Goal: Information Seeking & Learning: Understand process/instructions

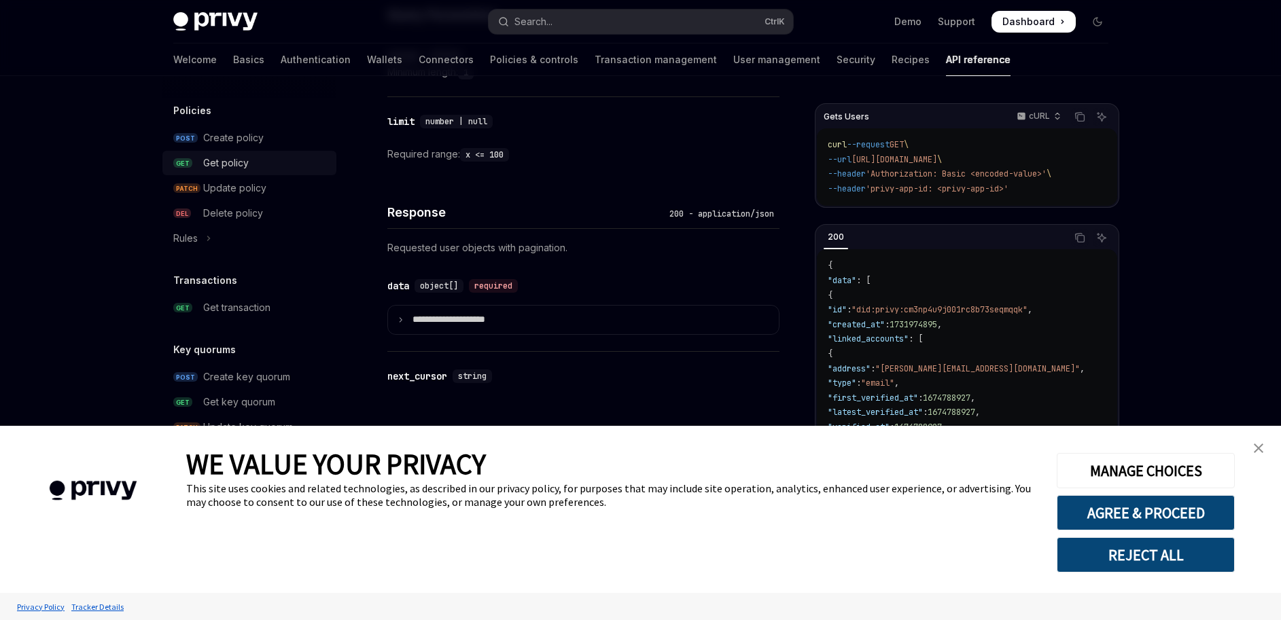
scroll to position [667, 0]
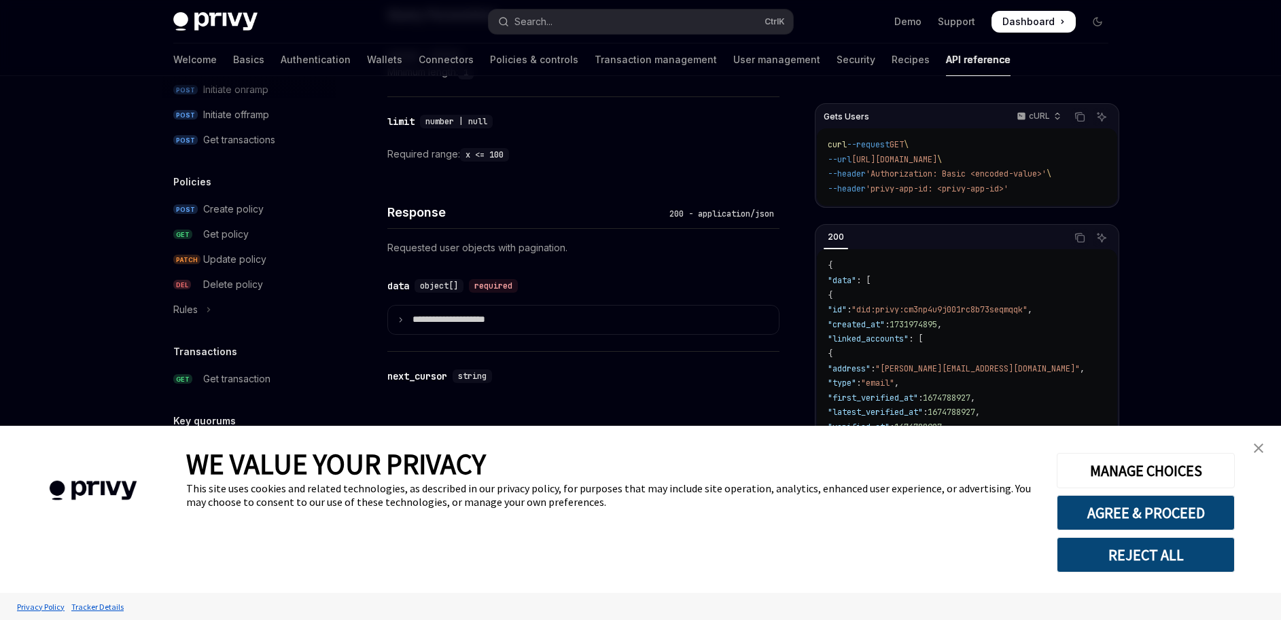
drag, startPoint x: 1260, startPoint y: 444, endPoint x: 1254, endPoint y: 442, distance: 7.1
click at [1261, 444] on img "close banner" at bounding box center [1259, 449] width 10 height 10
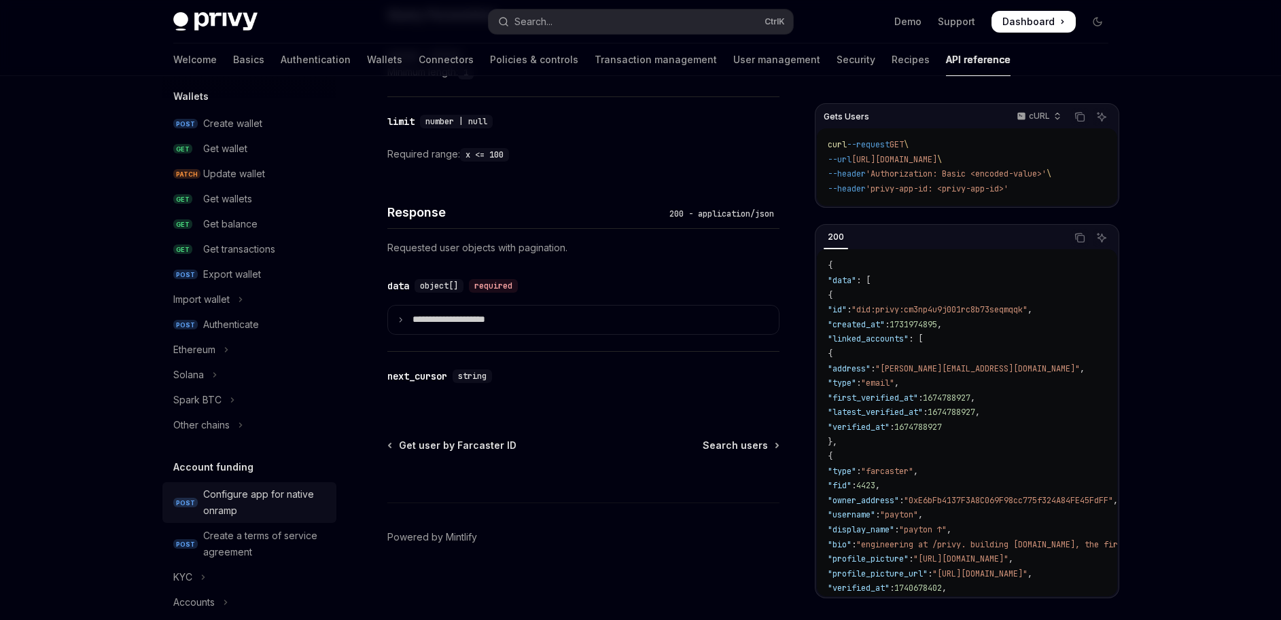
scroll to position [96, 0]
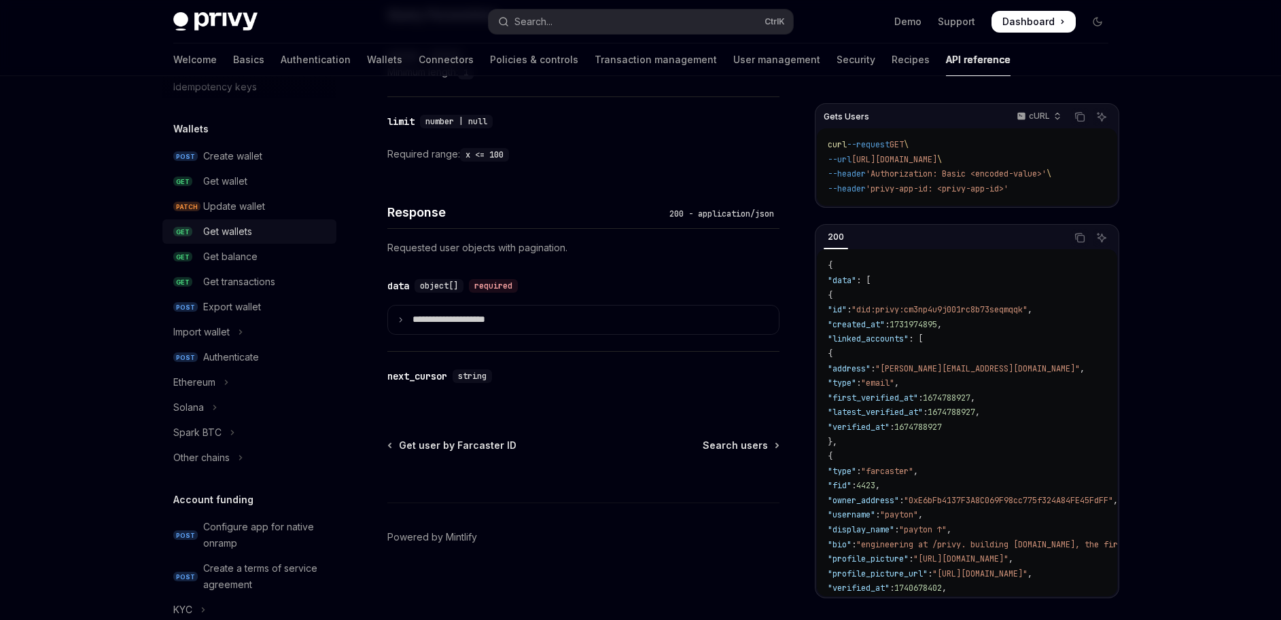
click at [250, 233] on div "Get wallets" at bounding box center [227, 232] width 49 height 16
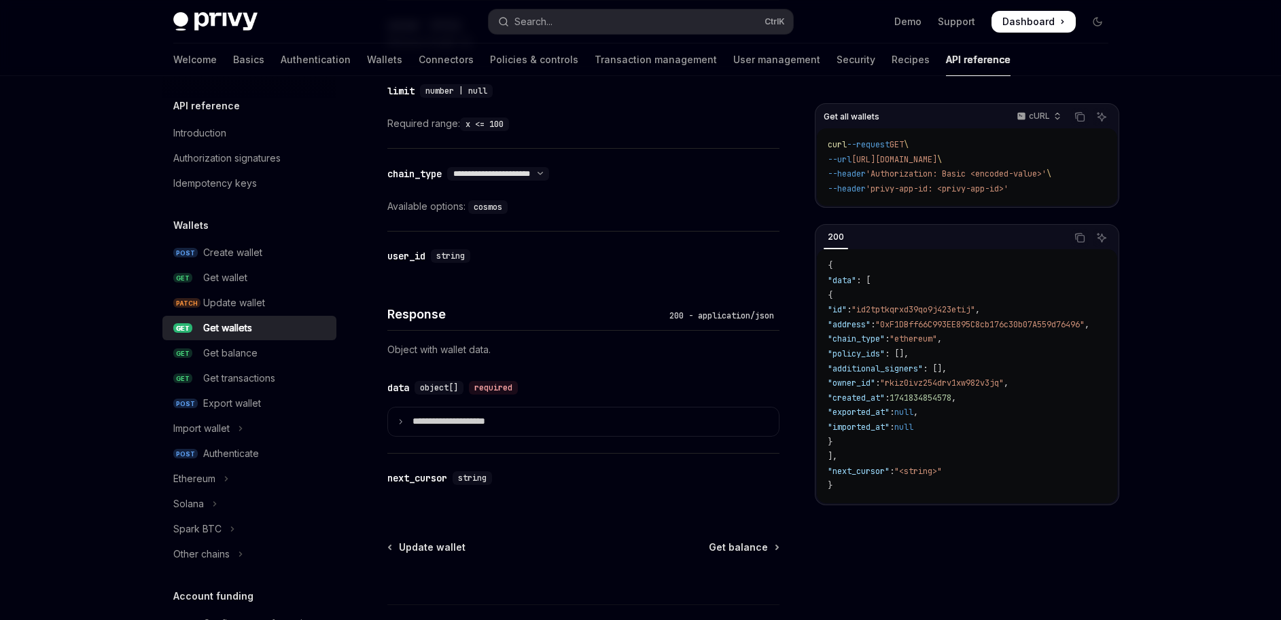
scroll to position [586, 0]
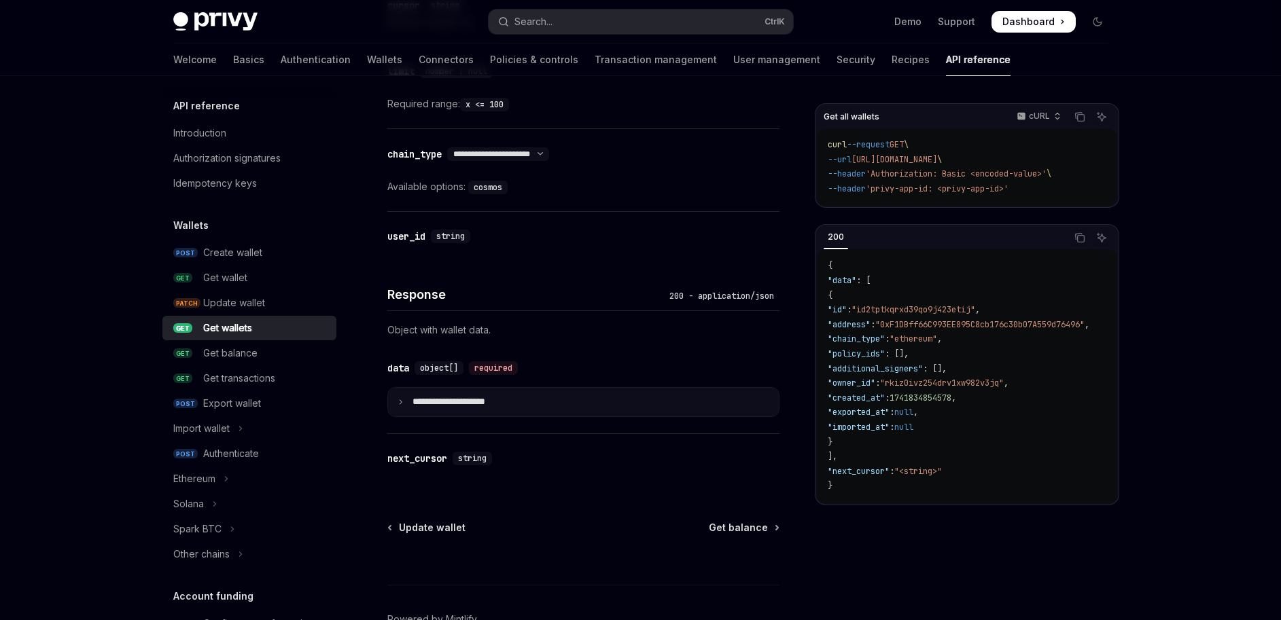
click at [480, 402] on p "**********" at bounding box center [459, 402] width 94 height 12
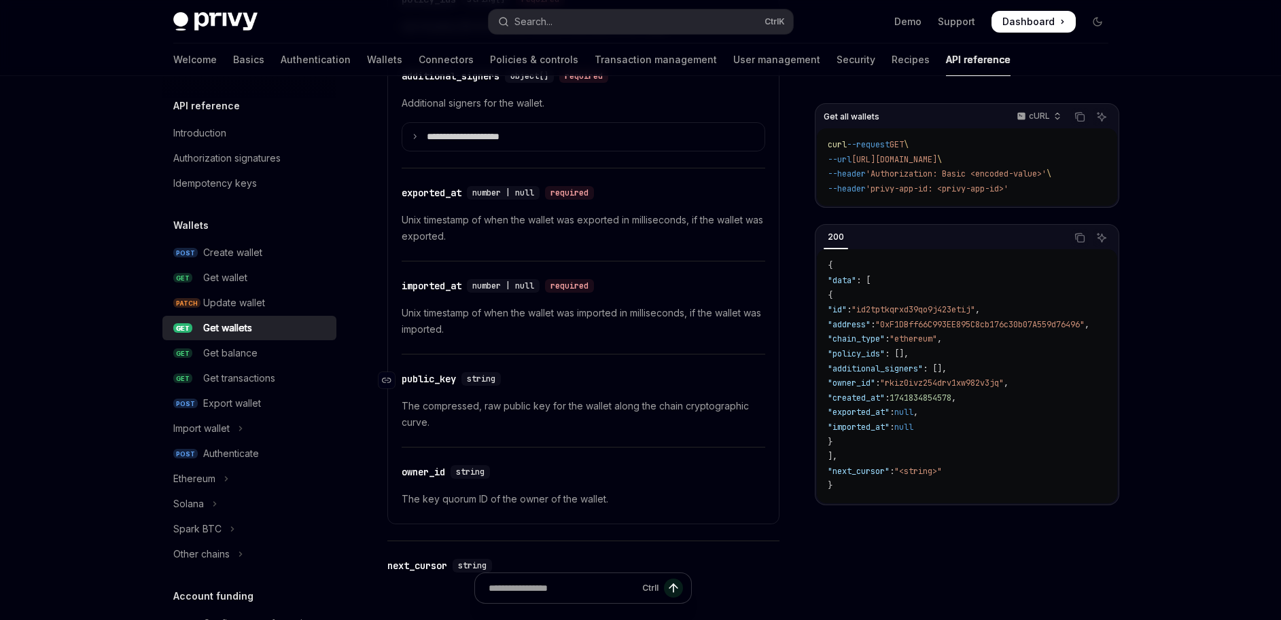
scroll to position [1401, 0]
drag, startPoint x: 422, startPoint y: 491, endPoint x: 616, endPoint y: 504, distance: 194.0
click at [616, 504] on p "The key quorum ID of the owner of the wallet." at bounding box center [584, 499] width 364 height 16
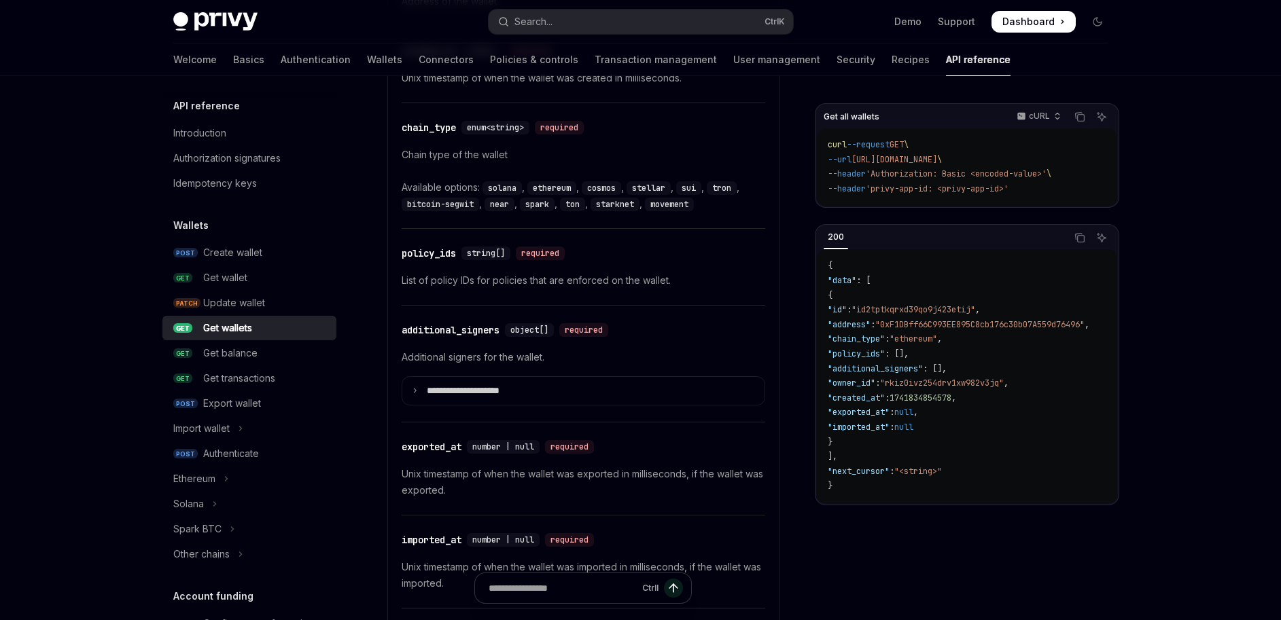
scroll to position [1075, 0]
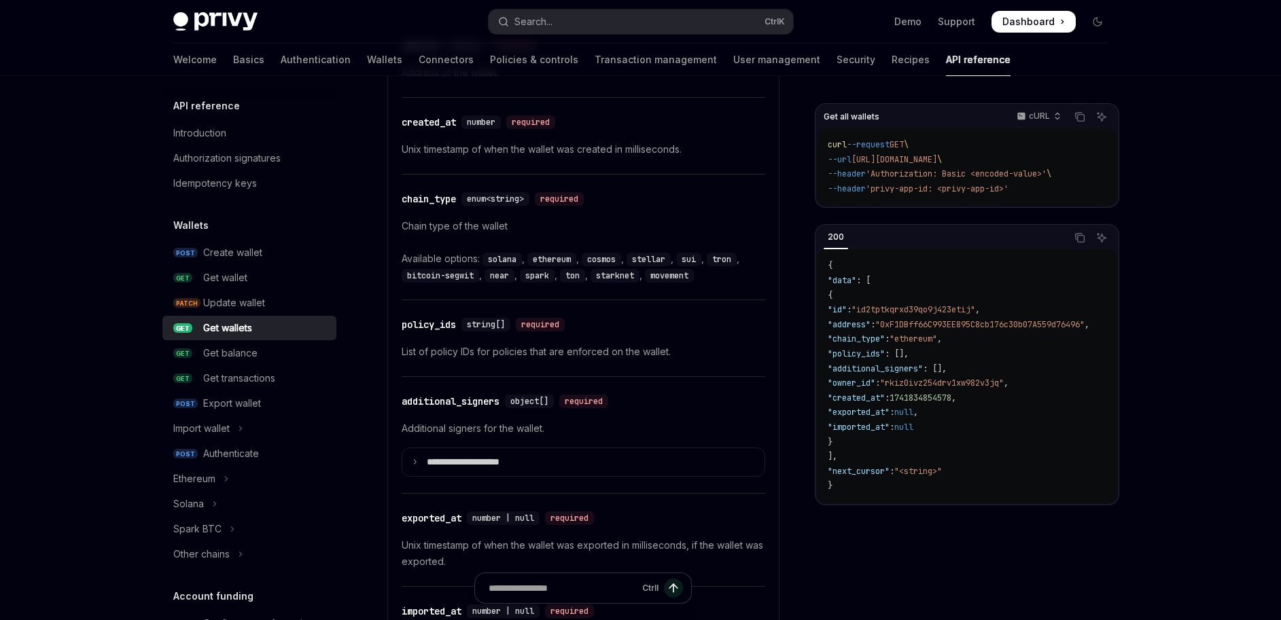
click at [271, 327] on div "Get wallets" at bounding box center [265, 328] width 125 height 16
type textarea "*"
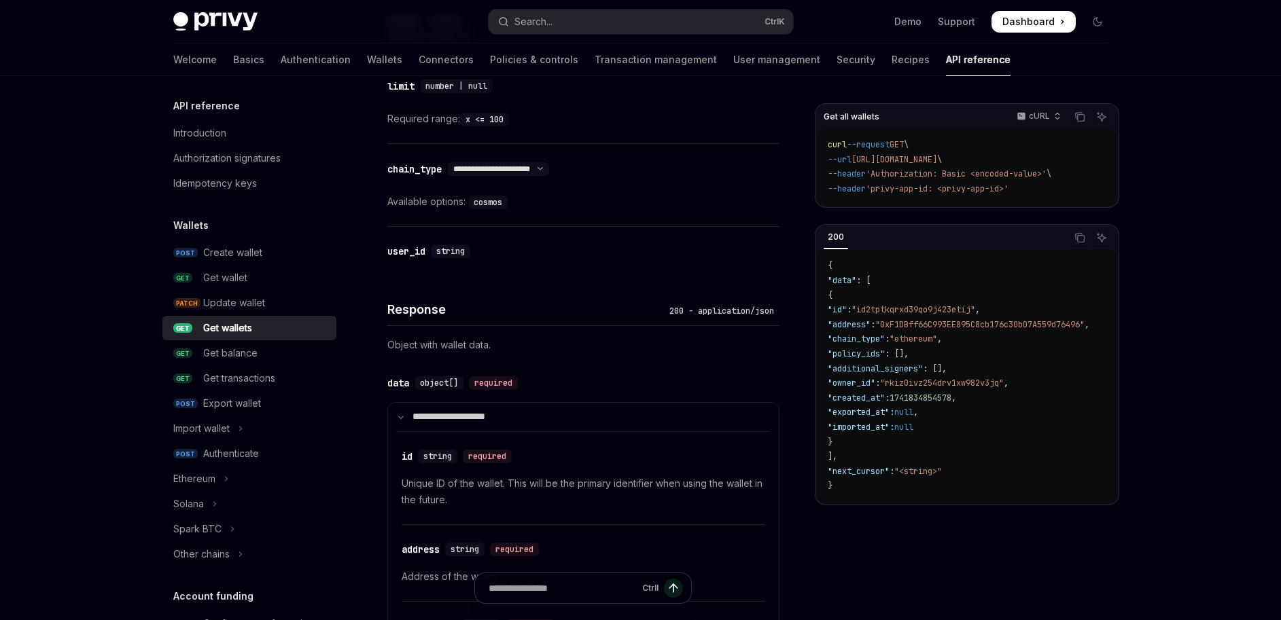
scroll to position [489, 0]
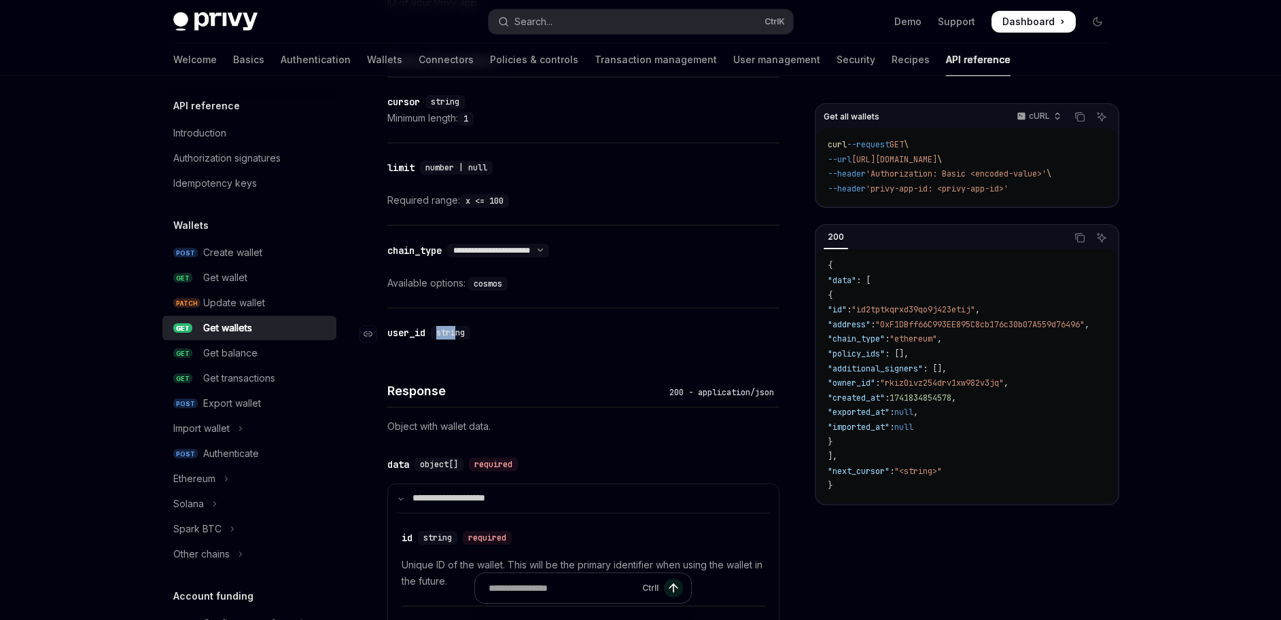
drag, startPoint x: 430, startPoint y: 327, endPoint x: 459, endPoint y: 325, distance: 28.6
click at [459, 326] on div "​ user_id string" at bounding box center [431, 333] width 88 height 14
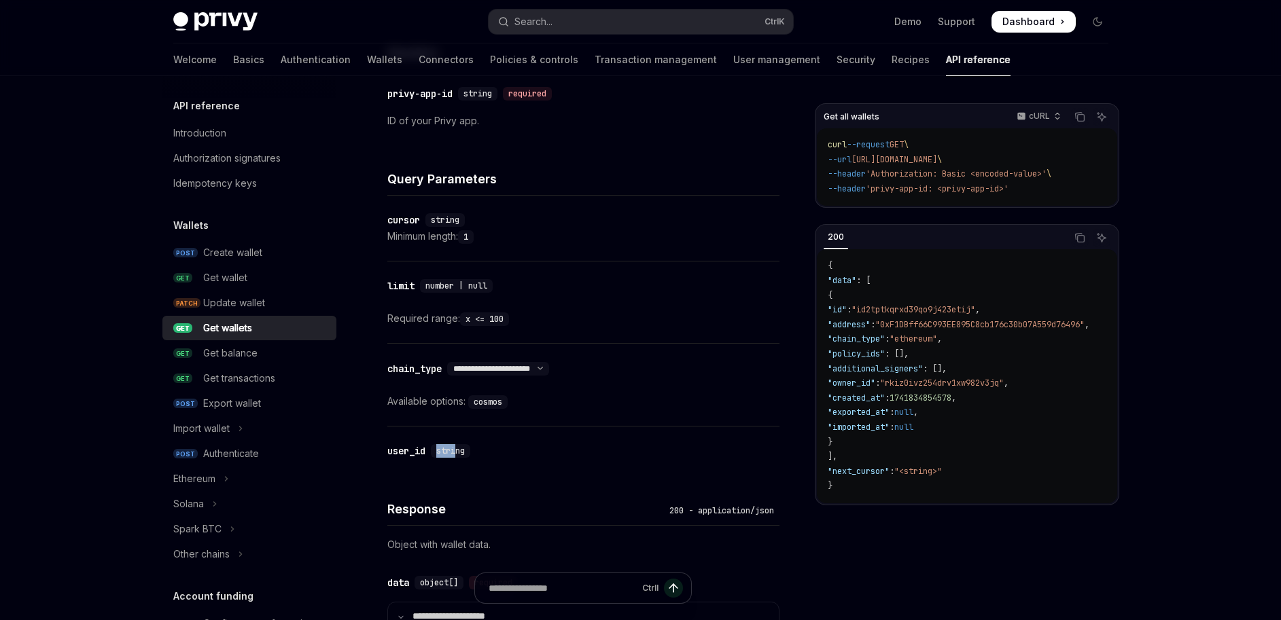
scroll to position [408, 0]
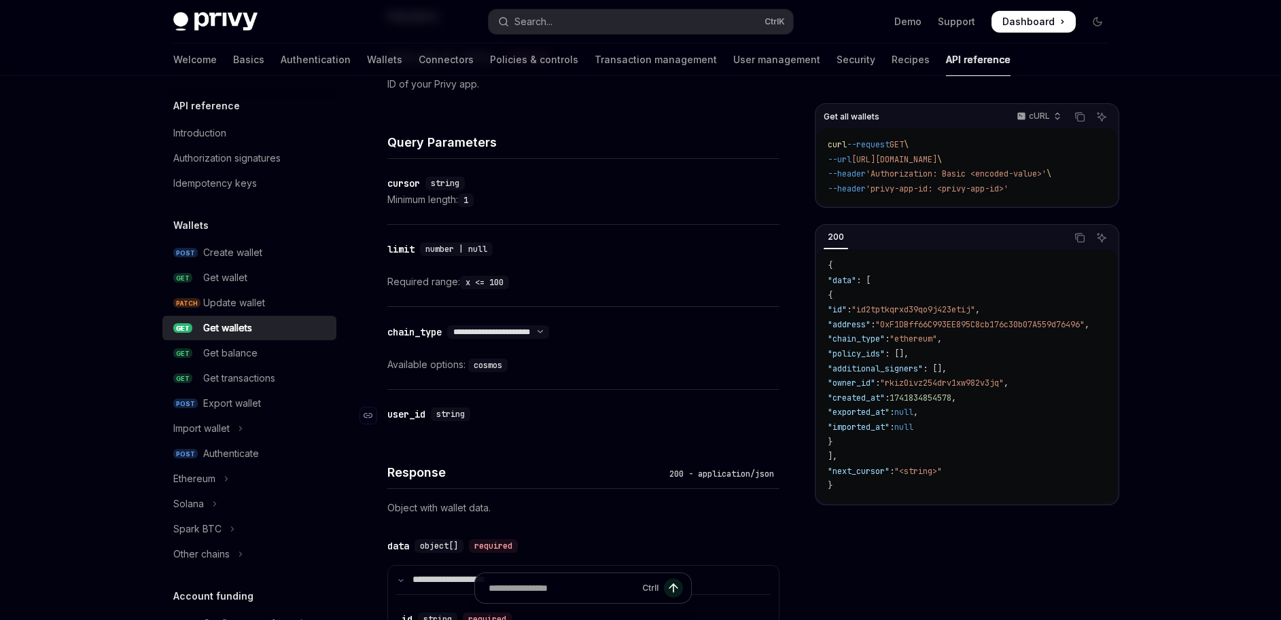
click at [514, 415] on div "​ user_id string" at bounding box center [576, 414] width 378 height 16
drag, startPoint x: 391, startPoint y: 410, endPoint x: 488, endPoint y: 411, distance: 96.5
click at [488, 411] on div "​ user_id string" at bounding box center [576, 414] width 378 height 16
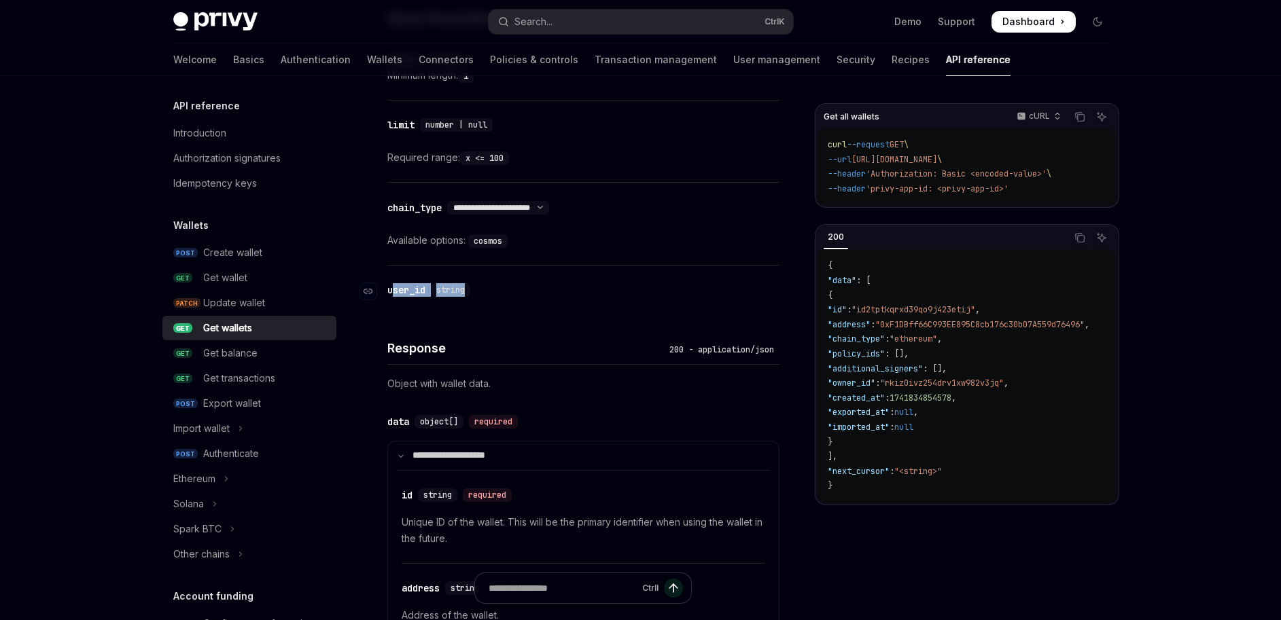
scroll to position [571, 0]
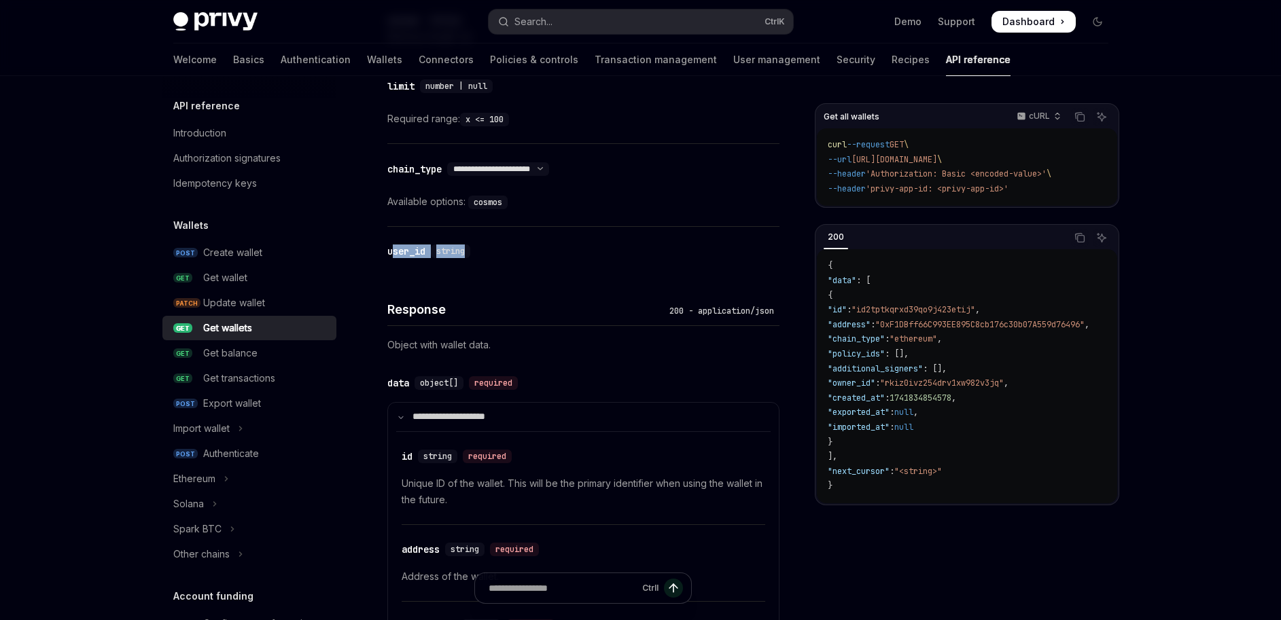
click at [500, 262] on div "​ user_id string" at bounding box center [583, 251] width 392 height 49
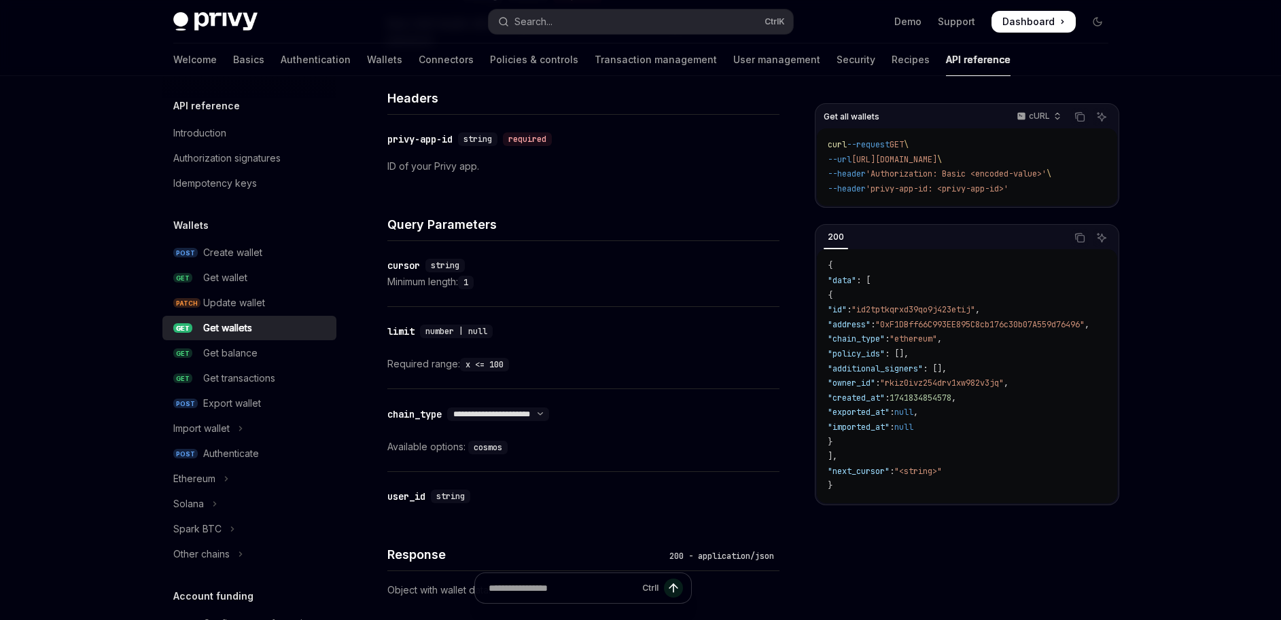
scroll to position [326, 0]
click at [448, 496] on span "string" at bounding box center [450, 496] width 29 height 11
click at [504, 499] on div "​ user_id string" at bounding box center [576, 496] width 378 height 16
click at [395, 496] on div "user_id" at bounding box center [406, 496] width 38 height 14
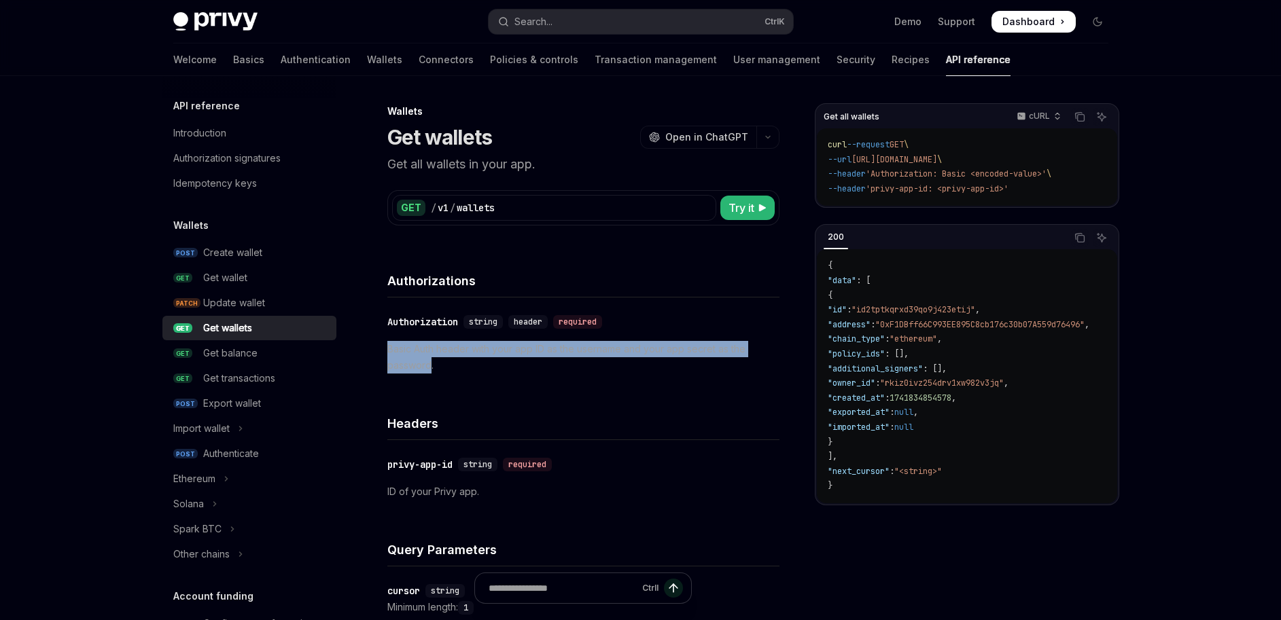
drag, startPoint x: 387, startPoint y: 347, endPoint x: 431, endPoint y: 370, distance: 49.8
click at [431, 370] on p "Basic Auth header with your app ID as the username and your app secret as the p…" at bounding box center [583, 357] width 392 height 33
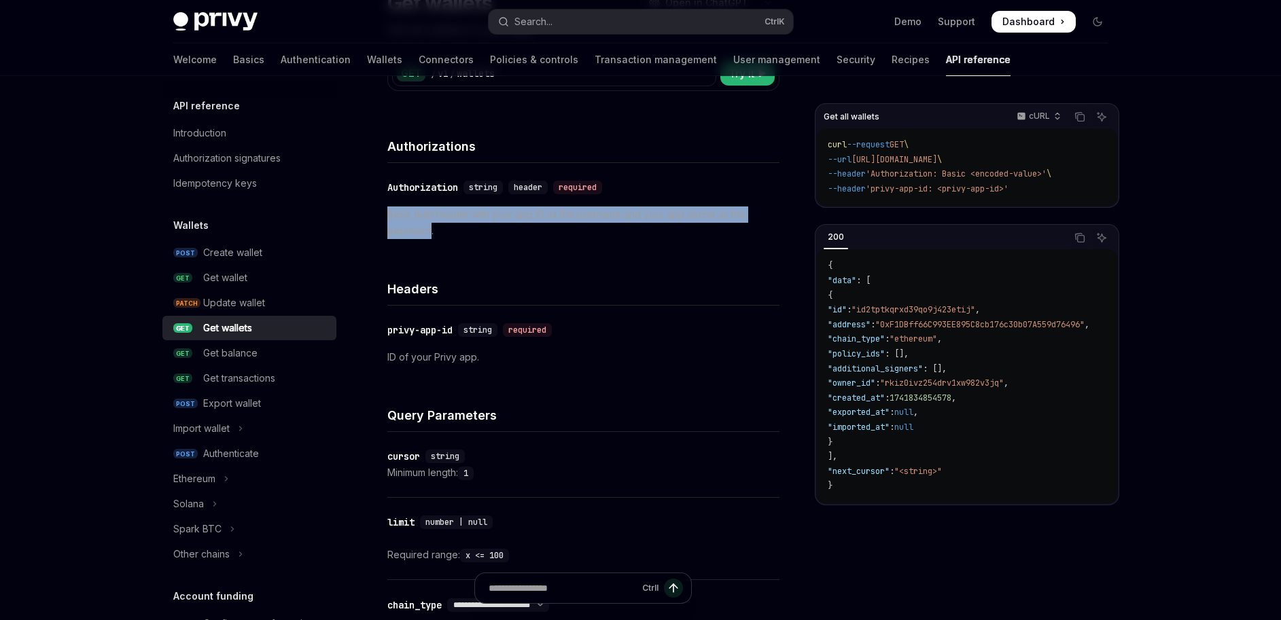
scroll to position [163, 0]
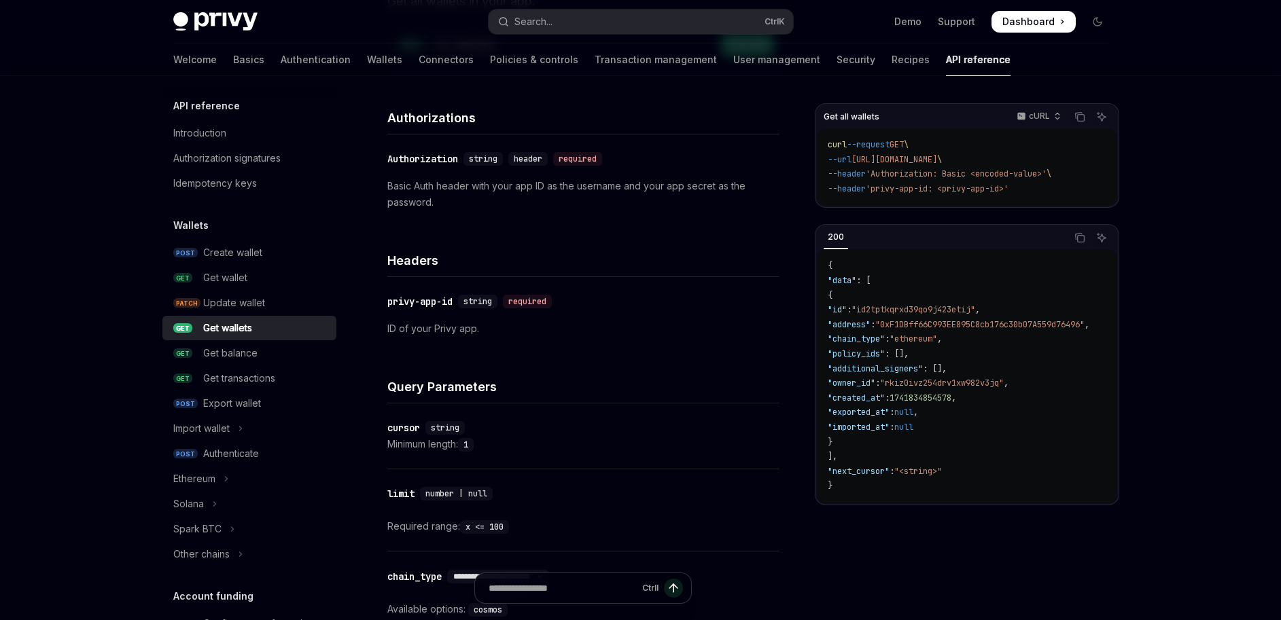
drag, startPoint x: 885, startPoint y: 315, endPoint x: 894, endPoint y: 311, distance: 10.3
click at [891, 312] on span ""id" : "id2tptkqrxd39qo9j423etij" ," at bounding box center [904, 309] width 152 height 11
drag, startPoint x: 894, startPoint y: 311, endPoint x: 960, endPoint y: 311, distance: 65.9
click at [960, 311] on span ""id2tptkqrxd39qo9j423etij"" at bounding box center [913, 309] width 124 height 11
click at [939, 378] on span ""rkiz0ivz254drv1xw982v3jq"" at bounding box center [942, 383] width 124 height 11
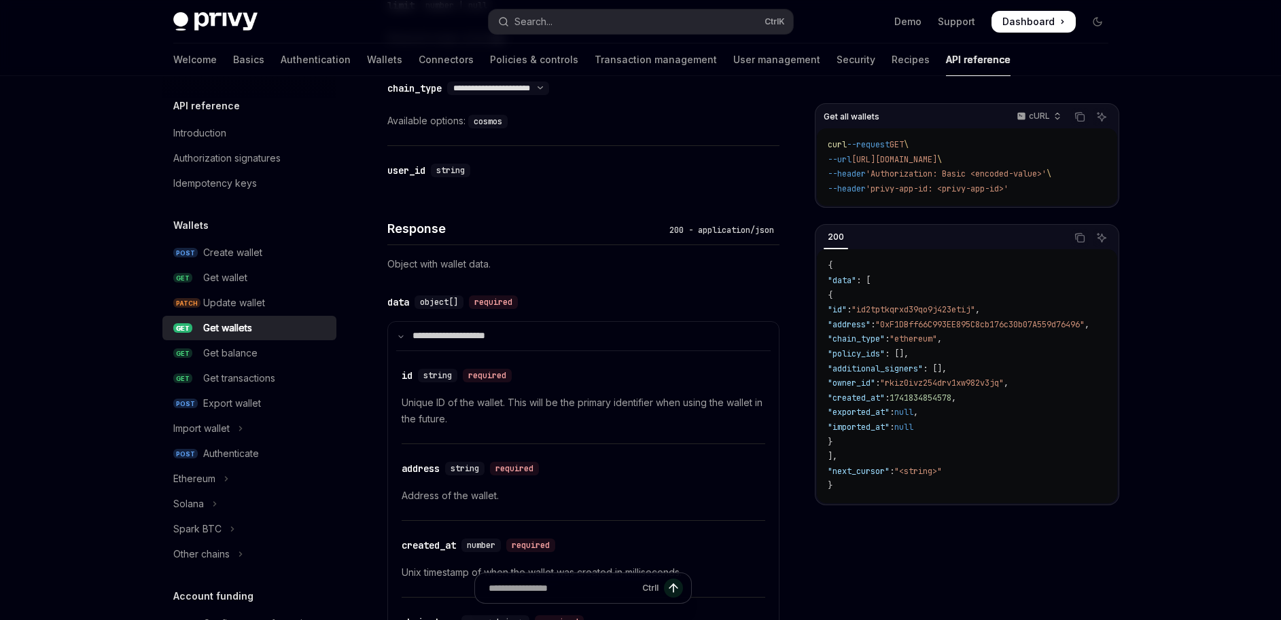
scroll to position [652, 0]
